Goal: Information Seeking & Learning: Learn about a topic

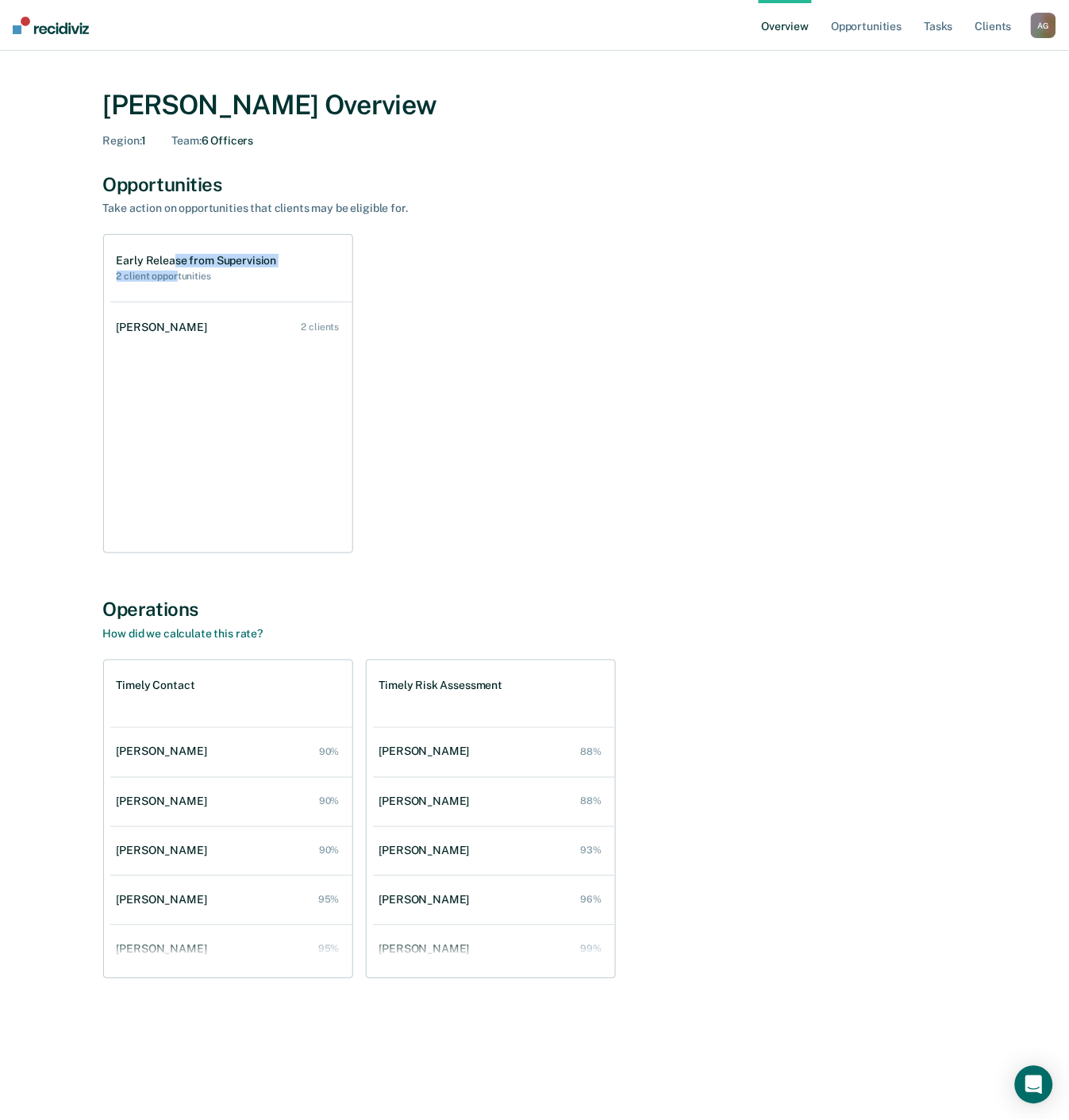
click at [175, 268] on div "Early Release from Supervision 2 client opportunities" at bounding box center [197, 268] width 160 height 28
click at [189, 145] on span "Team :" at bounding box center [186, 140] width 30 height 13
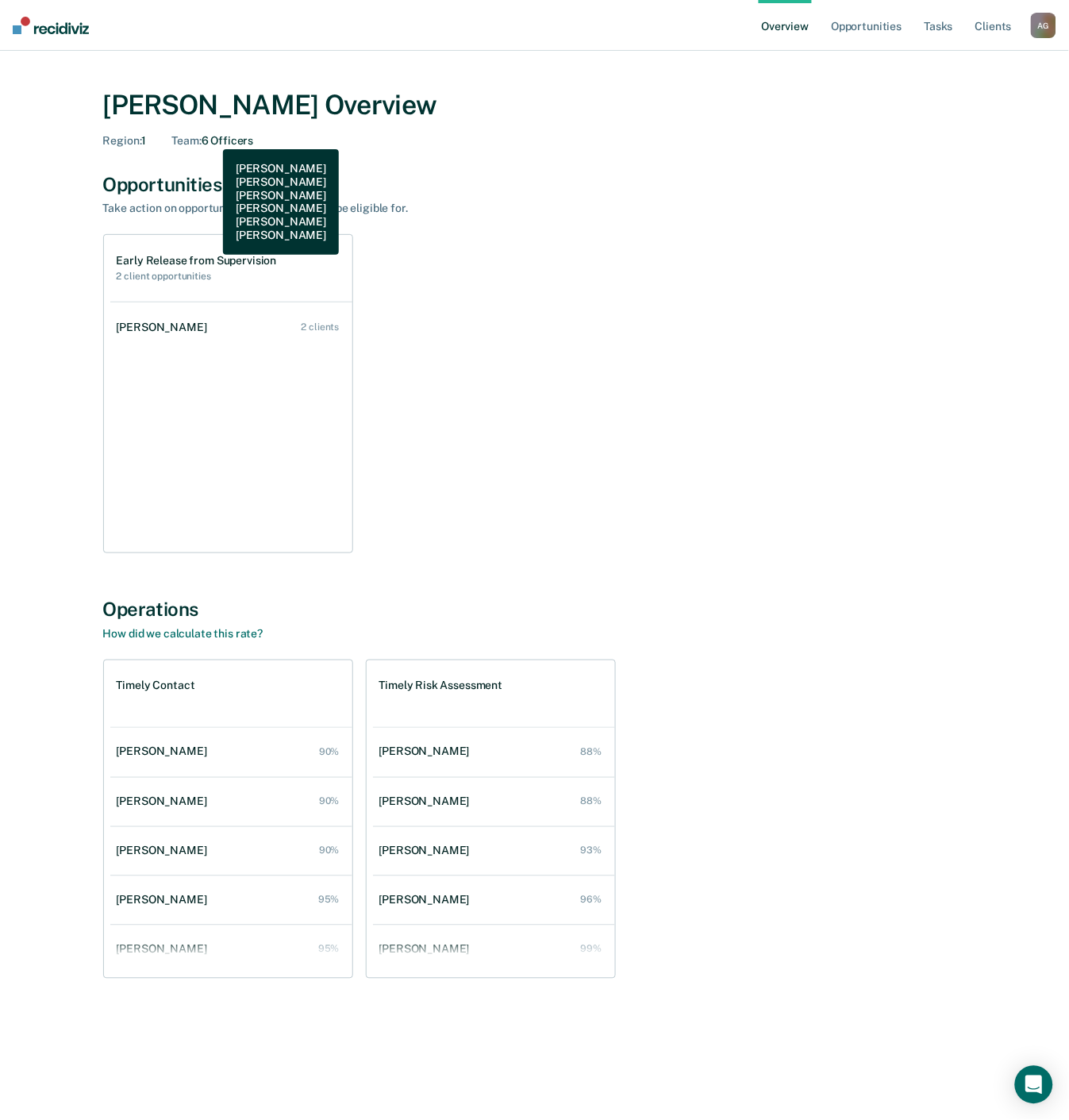
click at [211, 137] on div "Team : 6 Officers" at bounding box center [212, 141] width 82 height 14
click at [212, 137] on div "Team : 6 Officers" at bounding box center [212, 141] width 82 height 14
click at [184, 272] on h2 "2 client opportunities" at bounding box center [197, 276] width 160 height 11
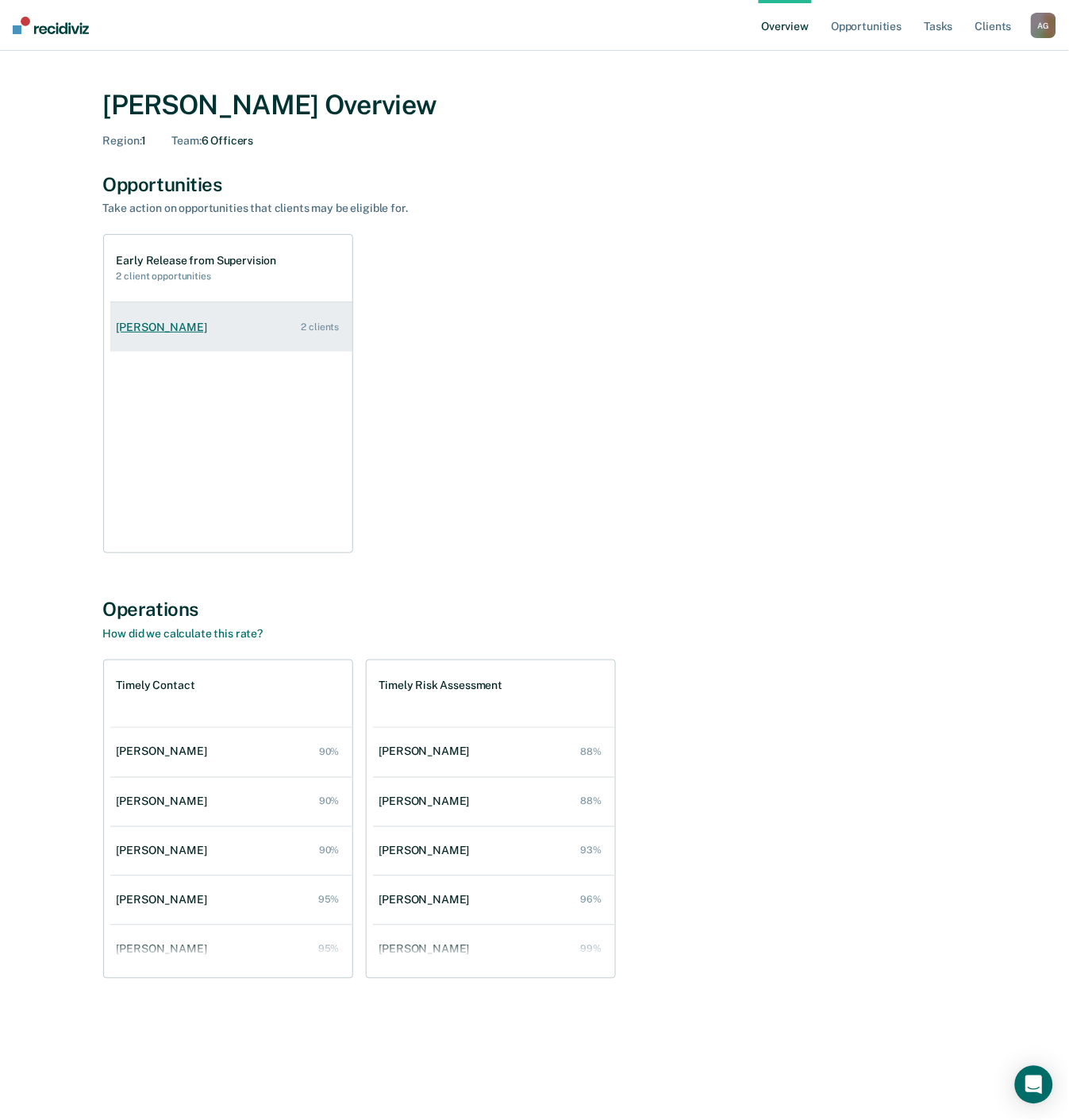
click at [158, 313] on link "[PERSON_NAME] 2 clients" at bounding box center [231, 327] width 242 height 45
